Goal: Navigation & Orientation: Find specific page/section

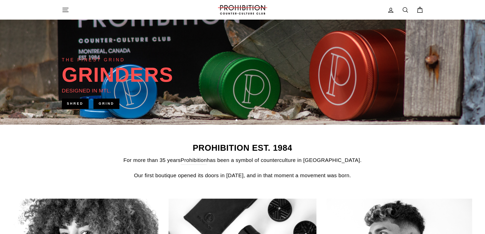
scroll to position [102, 0]
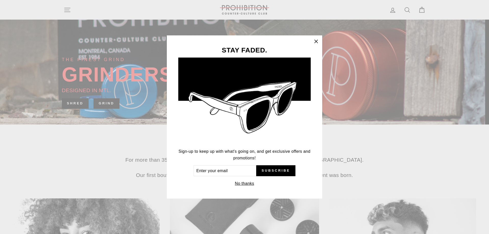
click at [315, 41] on icon "button" at bounding box center [315, 41] width 7 height 7
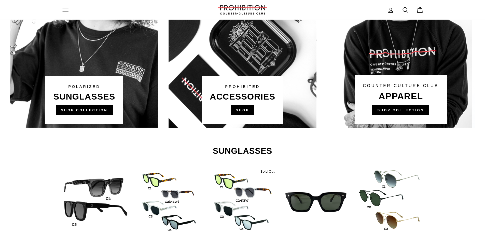
scroll to position [382, 0]
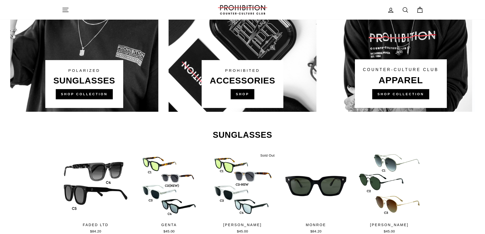
click at [241, 95] on link at bounding box center [243, 14] width 148 height 193
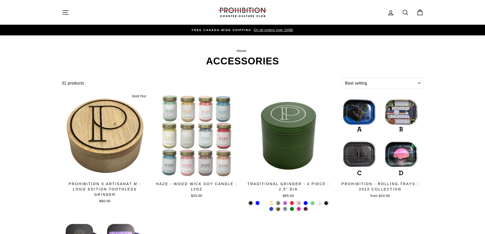
select select "best-selling"
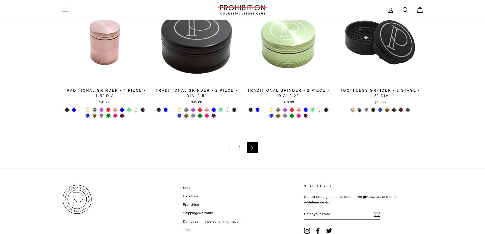
scroll to position [855, 0]
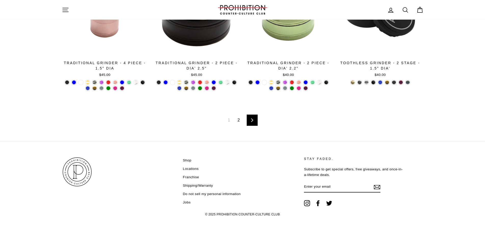
click at [248, 117] on link "Next" at bounding box center [252, 120] width 11 height 11
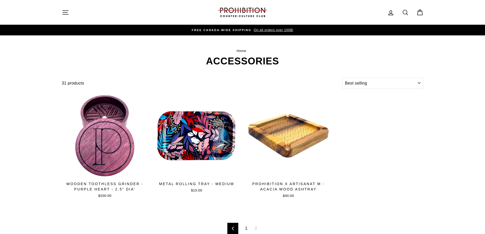
select select "best-selling"
